Goal: Transaction & Acquisition: Purchase product/service

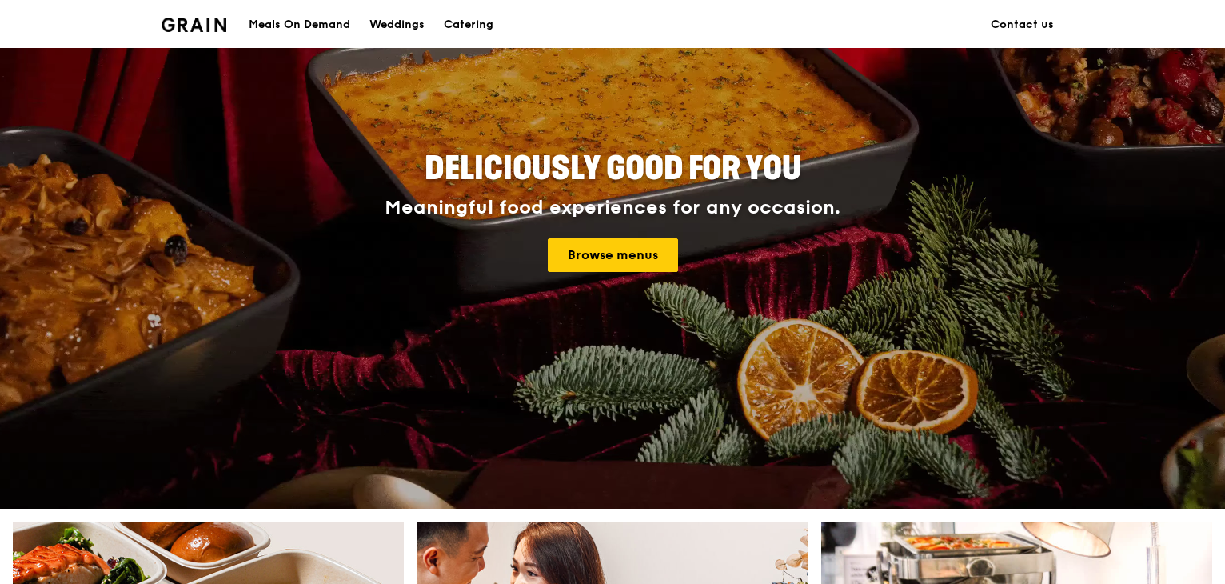
scroll to position [80, 0]
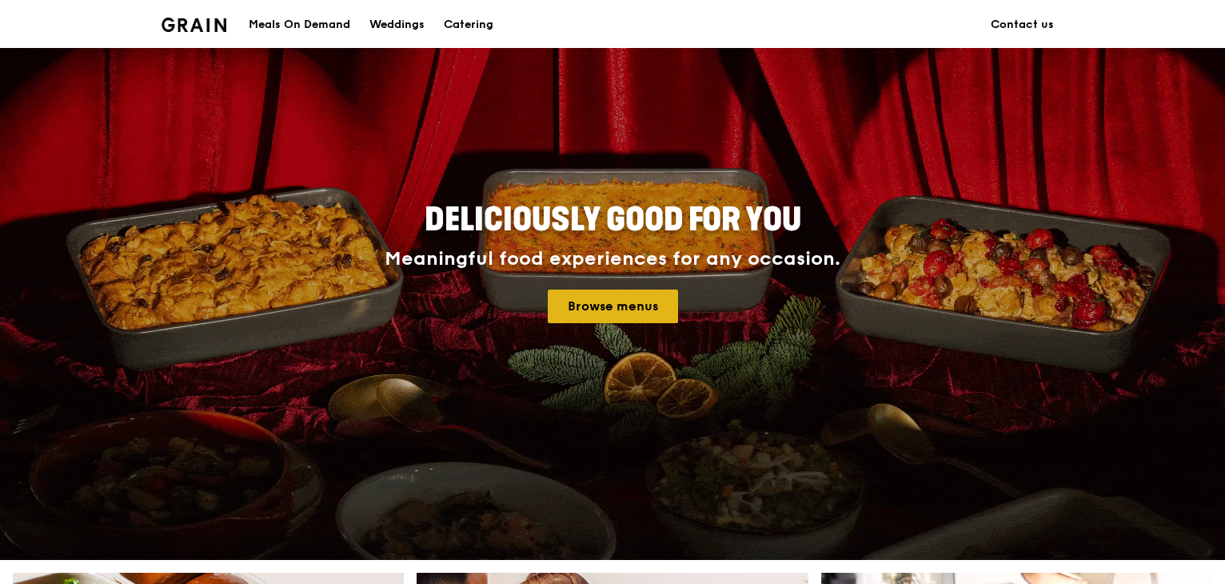
click at [592, 308] on link "Browse menus" at bounding box center [613, 306] width 130 height 34
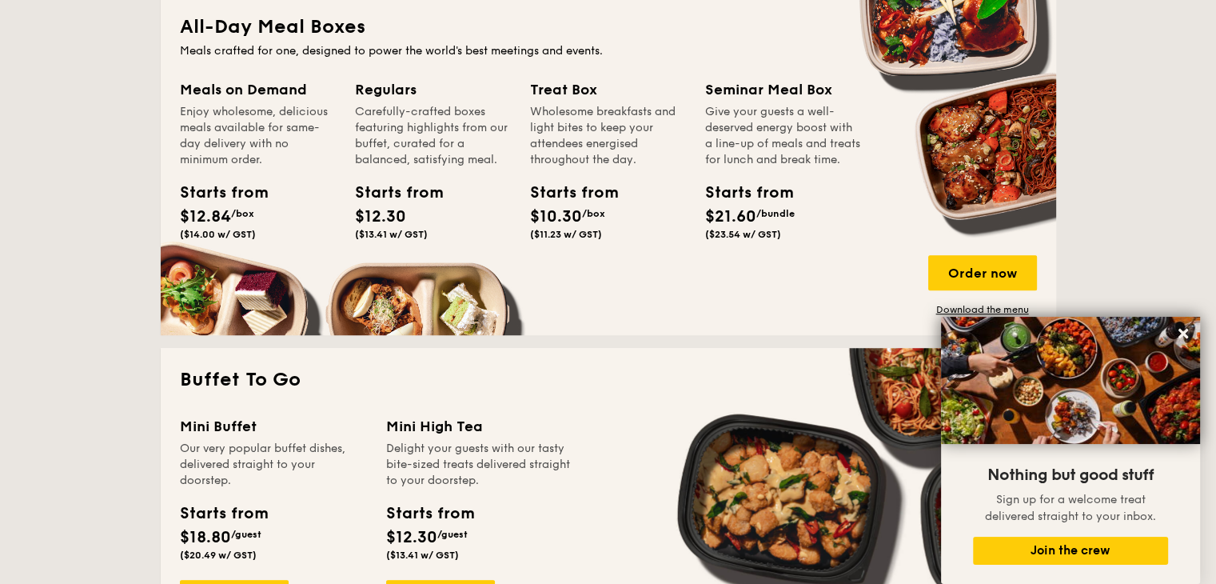
scroll to position [959, 0]
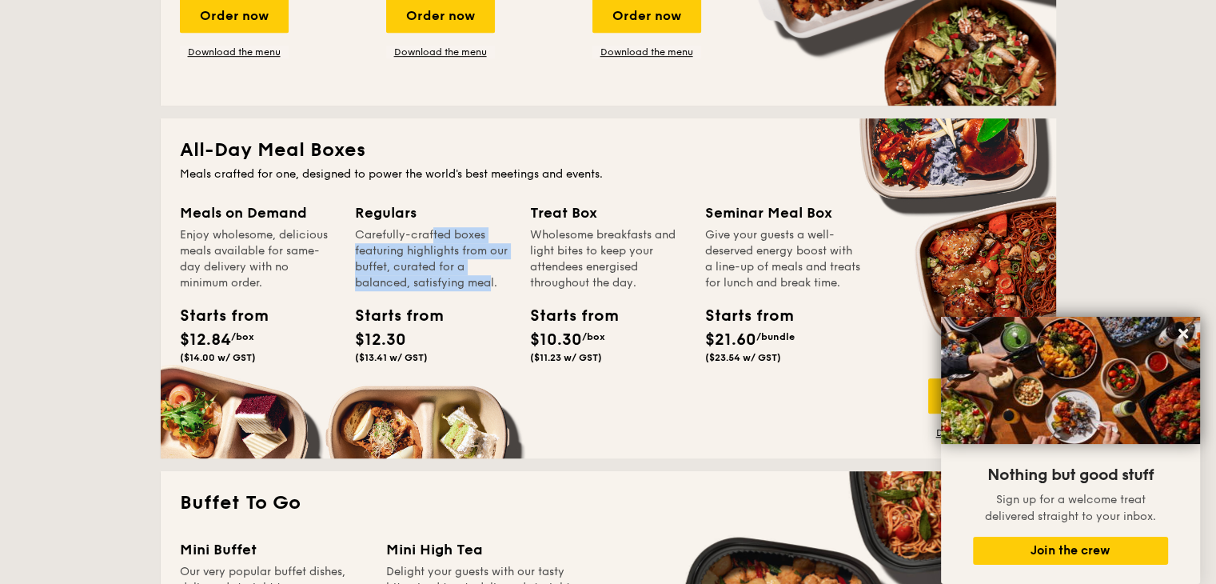
drag, startPoint x: 394, startPoint y: 231, endPoint x: 448, endPoint y: 287, distance: 77.5
click at [448, 287] on div "Carefully-crafted boxes featuring highlights from our buffet, curated for a bal…" at bounding box center [433, 259] width 156 height 64
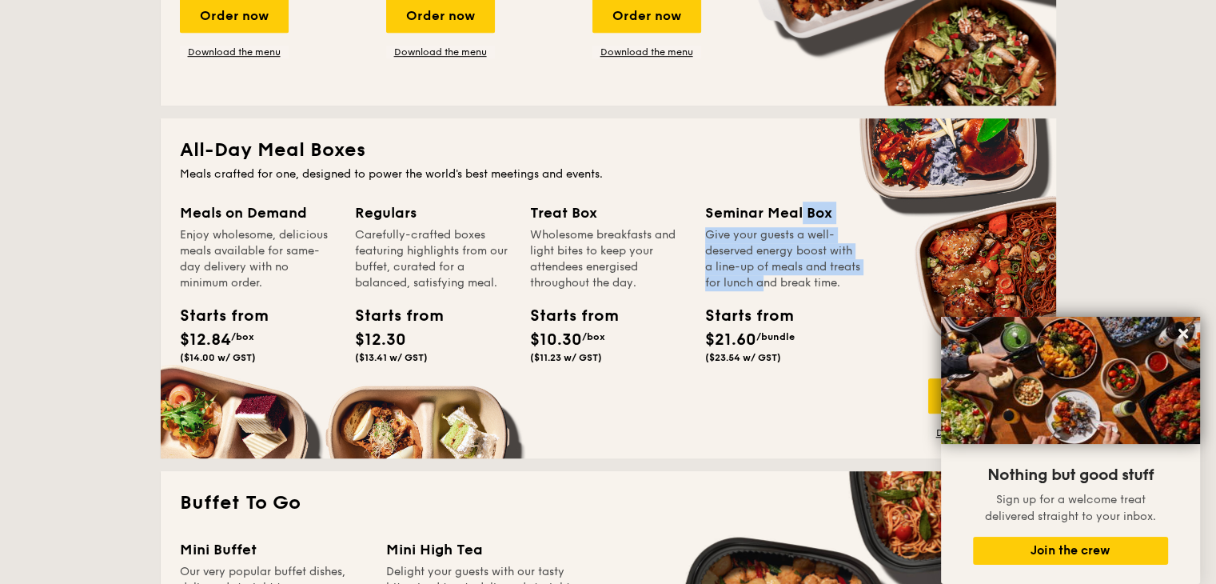
drag, startPoint x: 749, startPoint y: 212, endPoint x: 756, endPoint y: 279, distance: 67.5
click at [756, 279] on div "Seminar Meal Box Give your guests a well-deserved energy boost with a line-up o…" at bounding box center [783, 246] width 156 height 90
click at [756, 279] on div "Give your guests a well-deserved energy boost with a line-up of meals and treat…" at bounding box center [783, 259] width 156 height 64
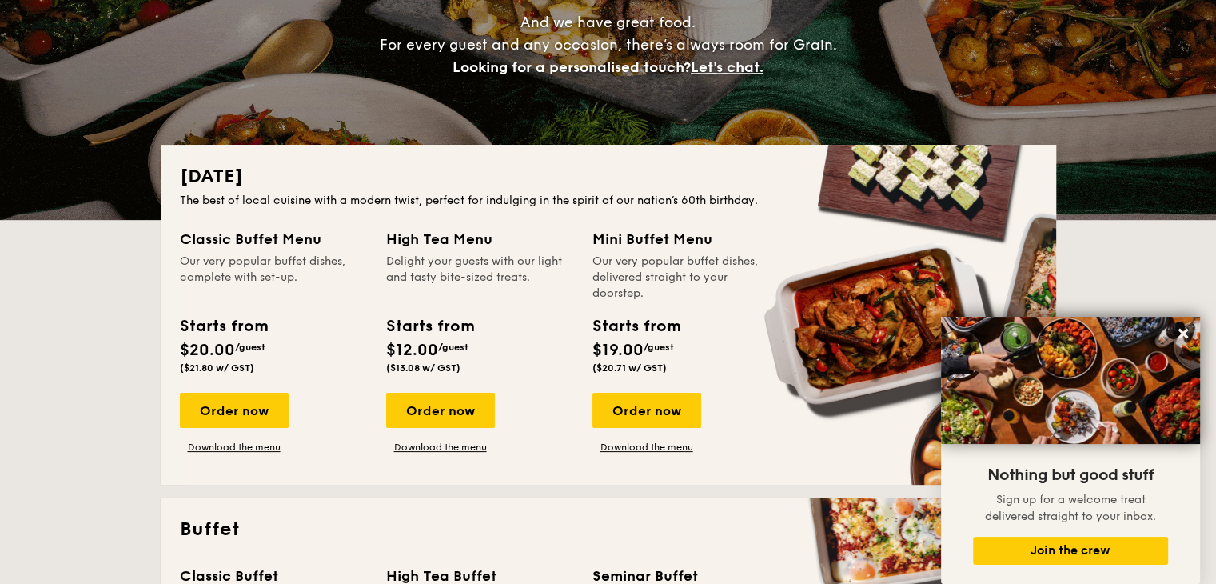
scroll to position [0, 0]
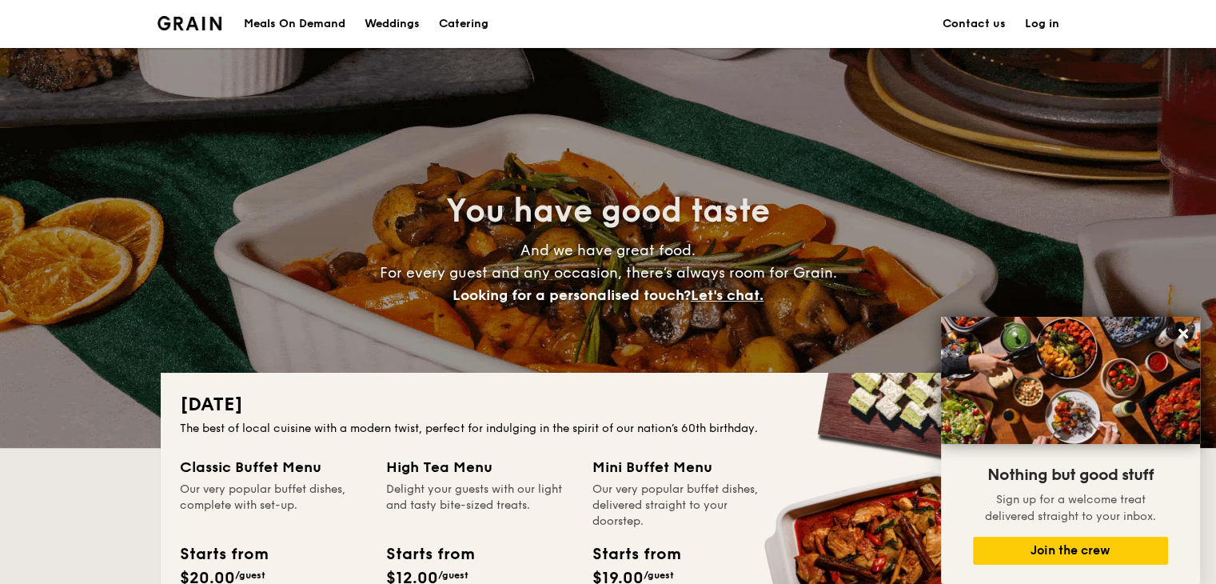
click at [296, 22] on div "Meals On Demand" at bounding box center [295, 24] width 102 height 48
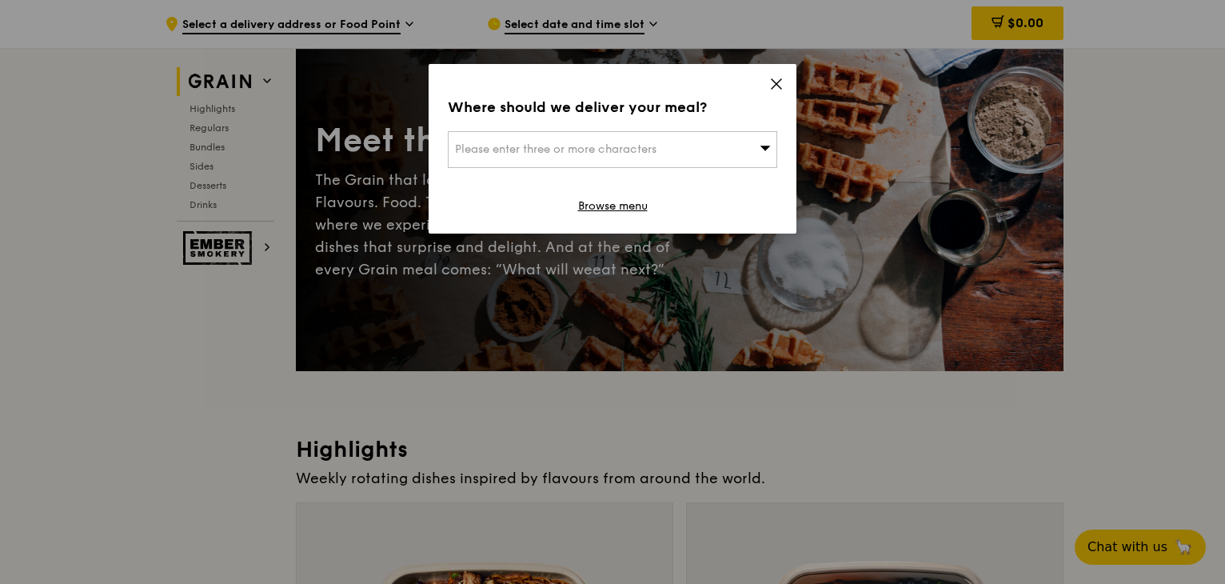
click at [778, 80] on icon at bounding box center [776, 84] width 14 height 14
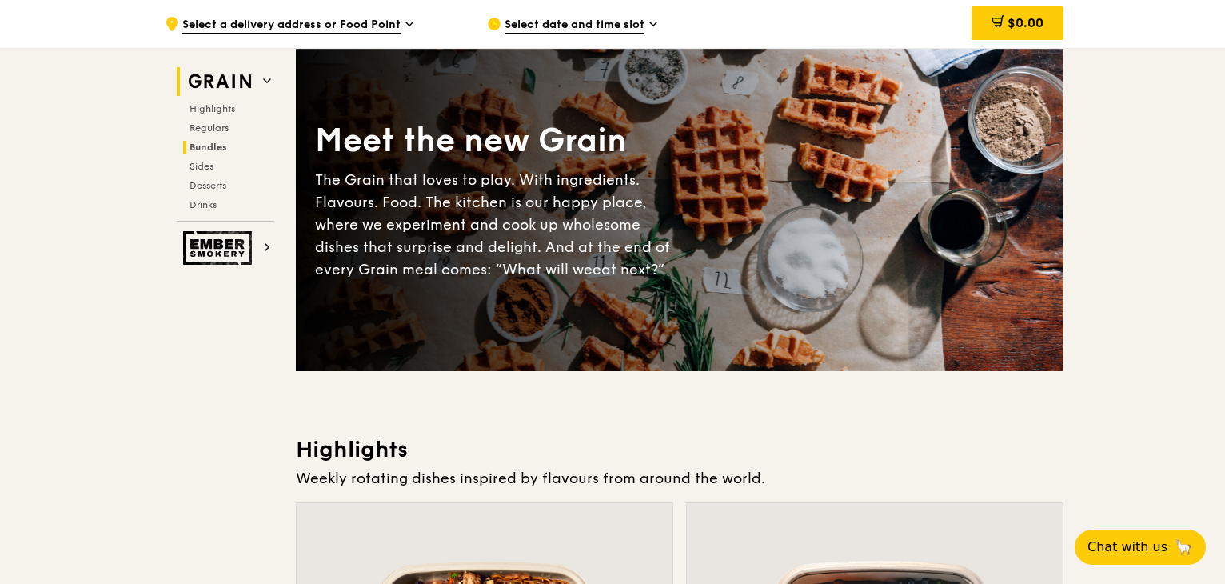
click at [215, 145] on span "Bundles" at bounding box center [208, 147] width 38 height 11
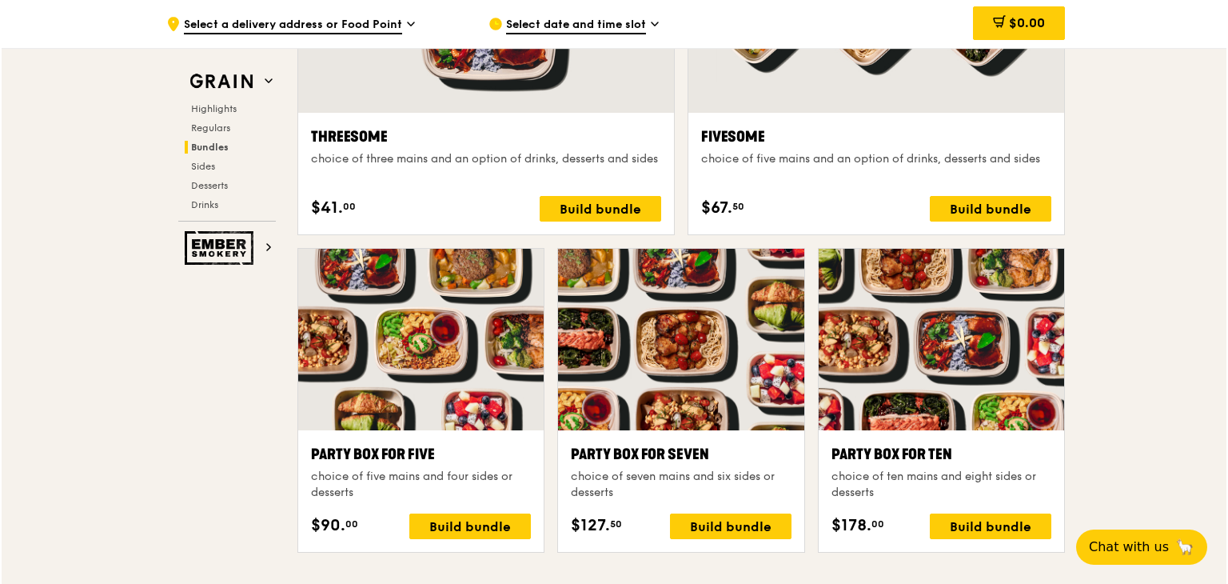
scroll to position [3005, 0]
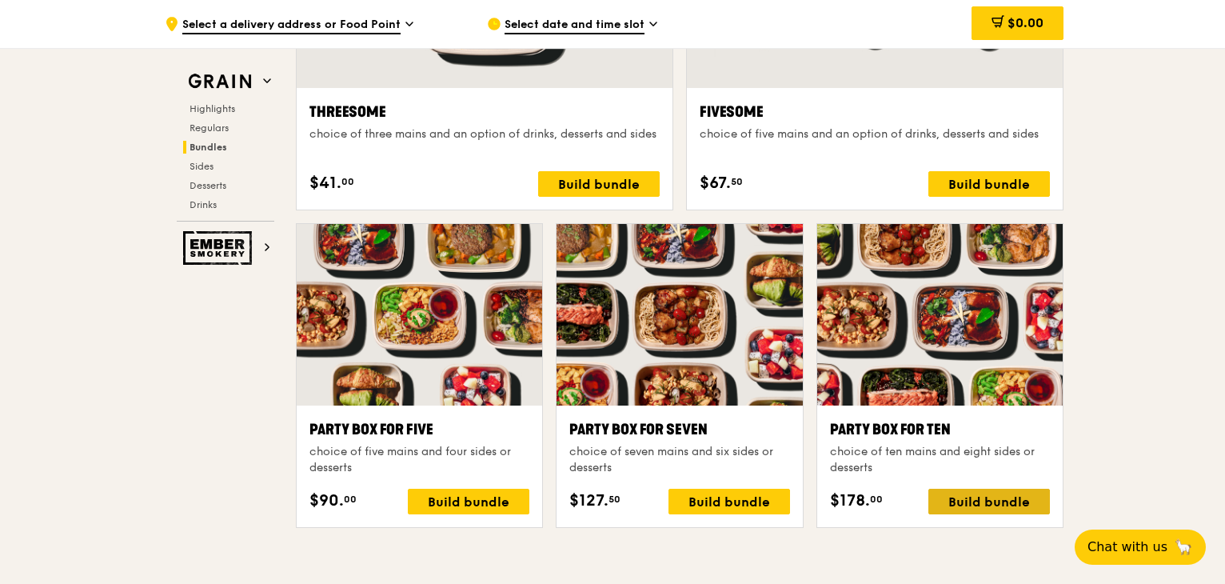
click at [990, 505] on div "Build bundle" at bounding box center [989, 501] width 122 height 26
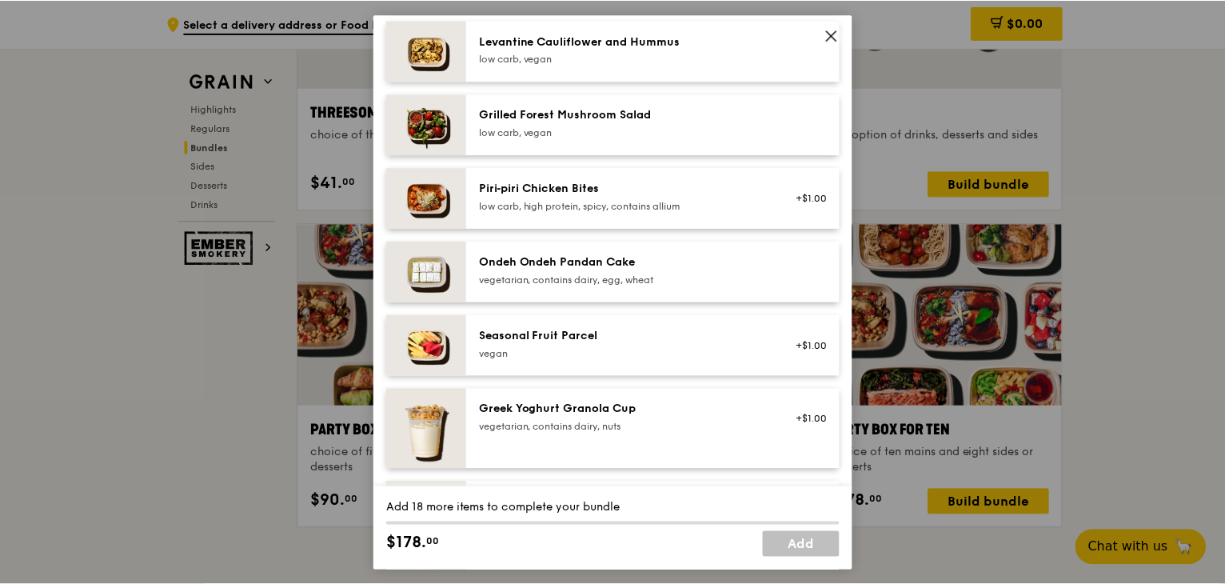
scroll to position [1439, 0]
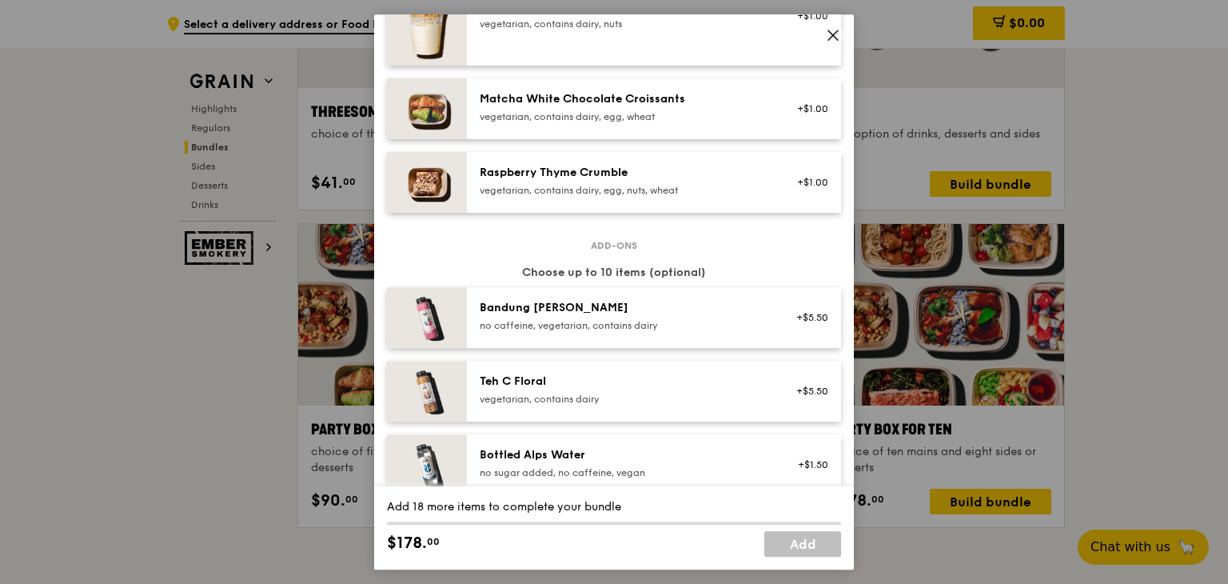
click at [835, 32] on icon at bounding box center [833, 35] width 14 height 14
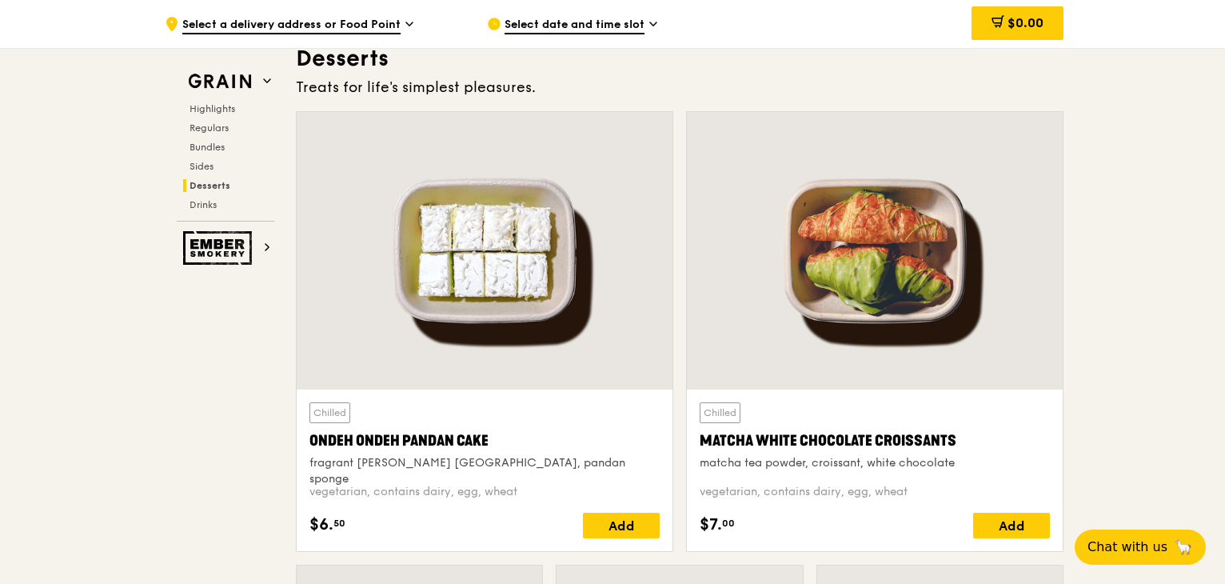
scroll to position [4525, 0]
